Goal: Task Accomplishment & Management: Manage account settings

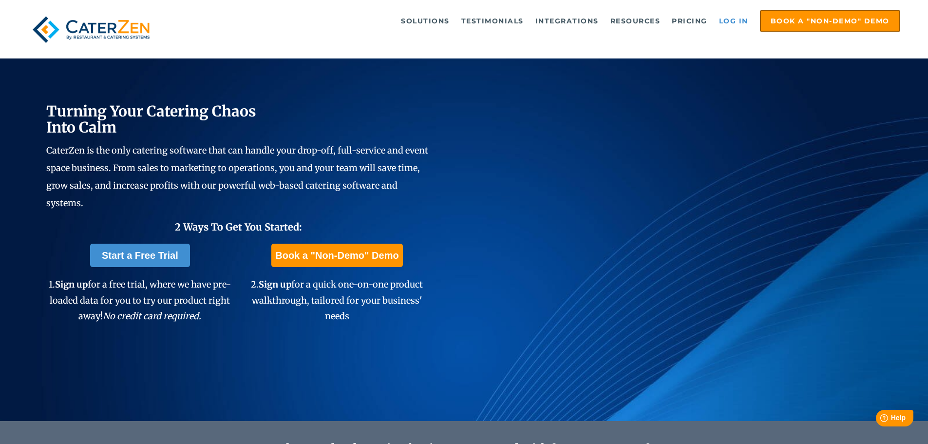
click at [737, 20] on link "Log in" at bounding box center [733, 20] width 39 height 19
click at [733, 20] on link "Log in" at bounding box center [733, 20] width 39 height 19
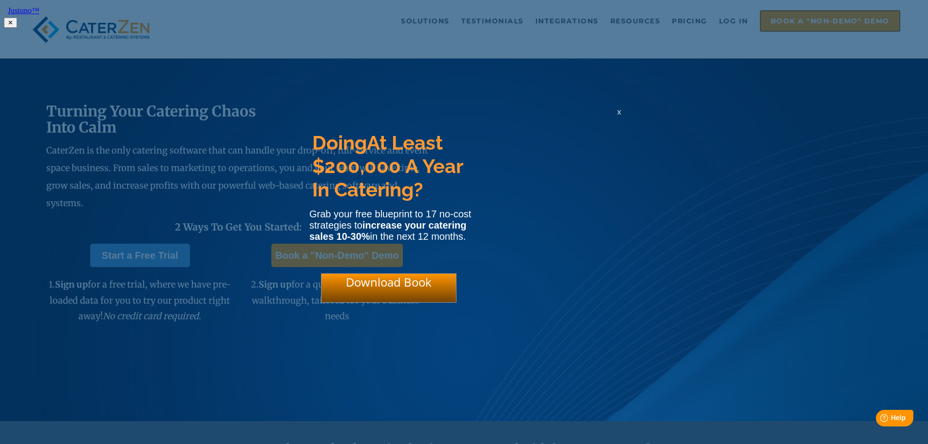
click at [619, 114] on span "x" at bounding box center [619, 111] width 4 height 9
